Goal: Find specific page/section: Find specific page/section

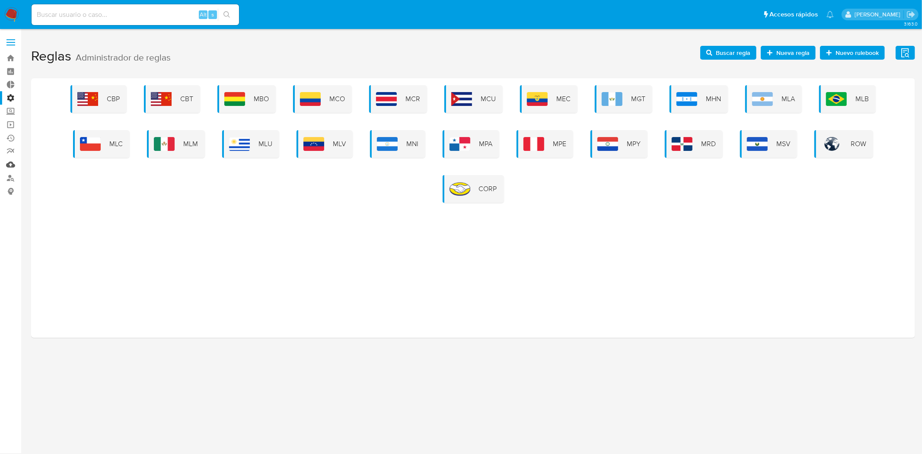
click at [11, 160] on link "Mulan" at bounding box center [51, 164] width 103 height 13
